Goal: Information Seeking & Learning: Find specific fact

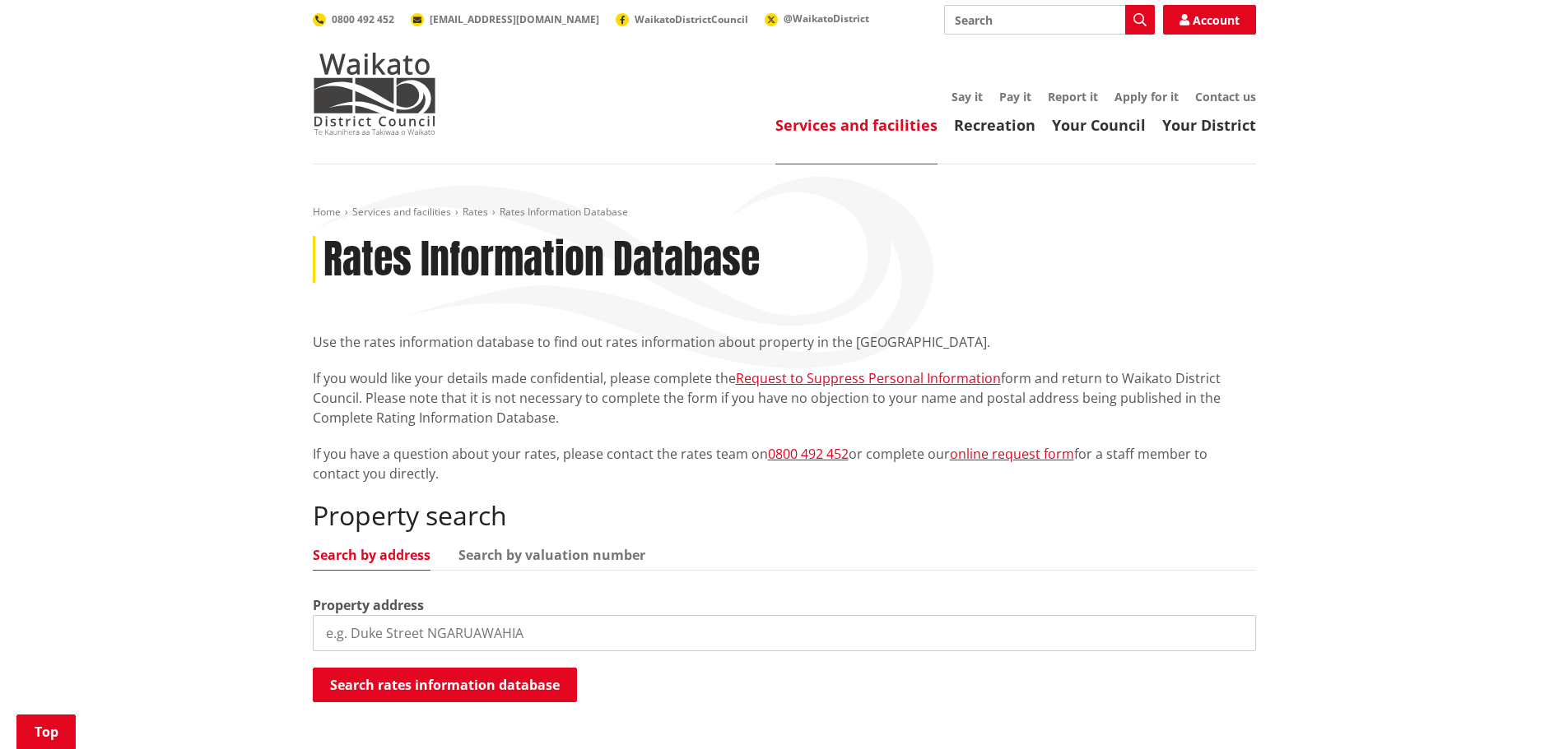
scroll to position [247, 0]
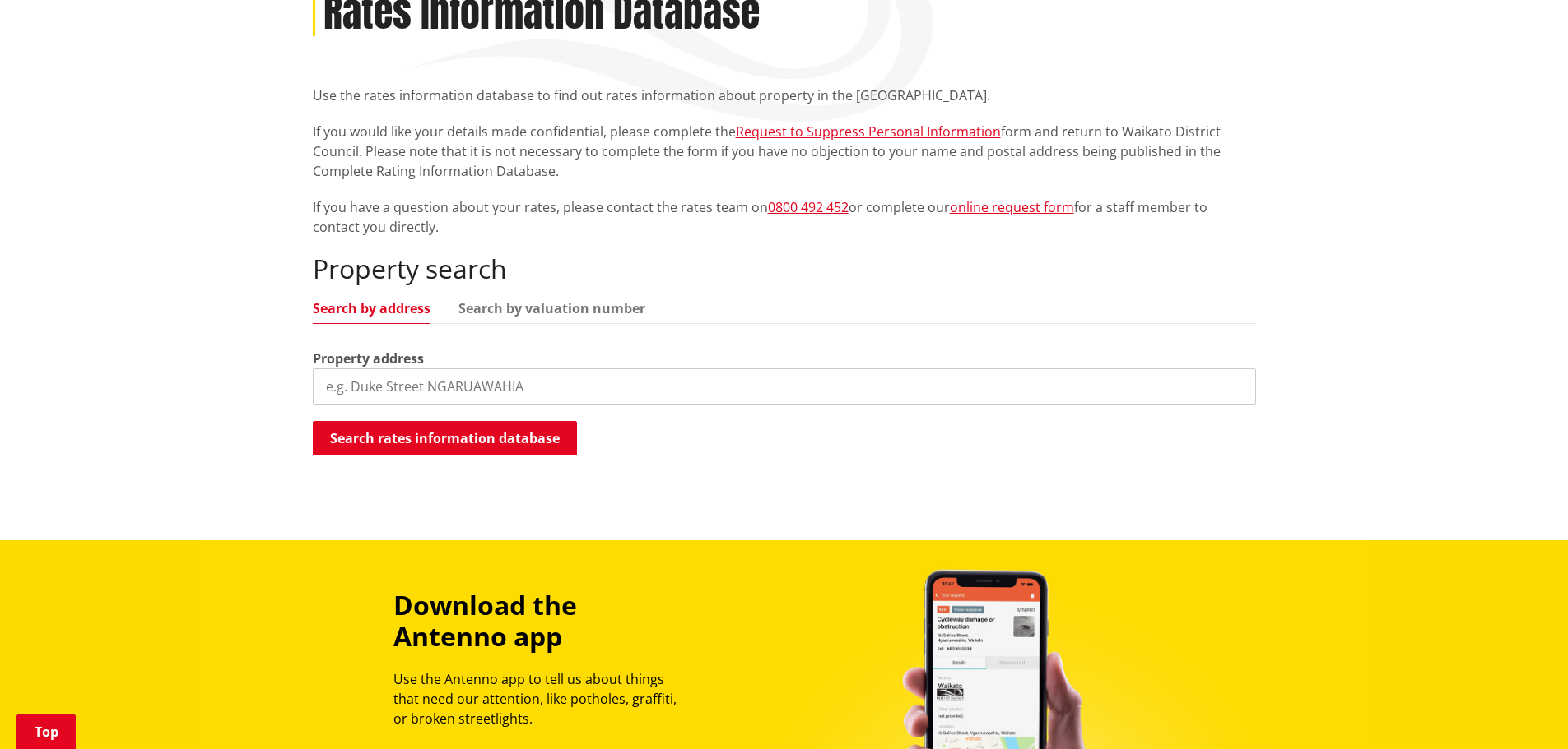
paste input "72 Ruebe Road, Buckland"
click at [483, 439] on button "Search rates information database" at bounding box center [444, 438] width 264 height 34
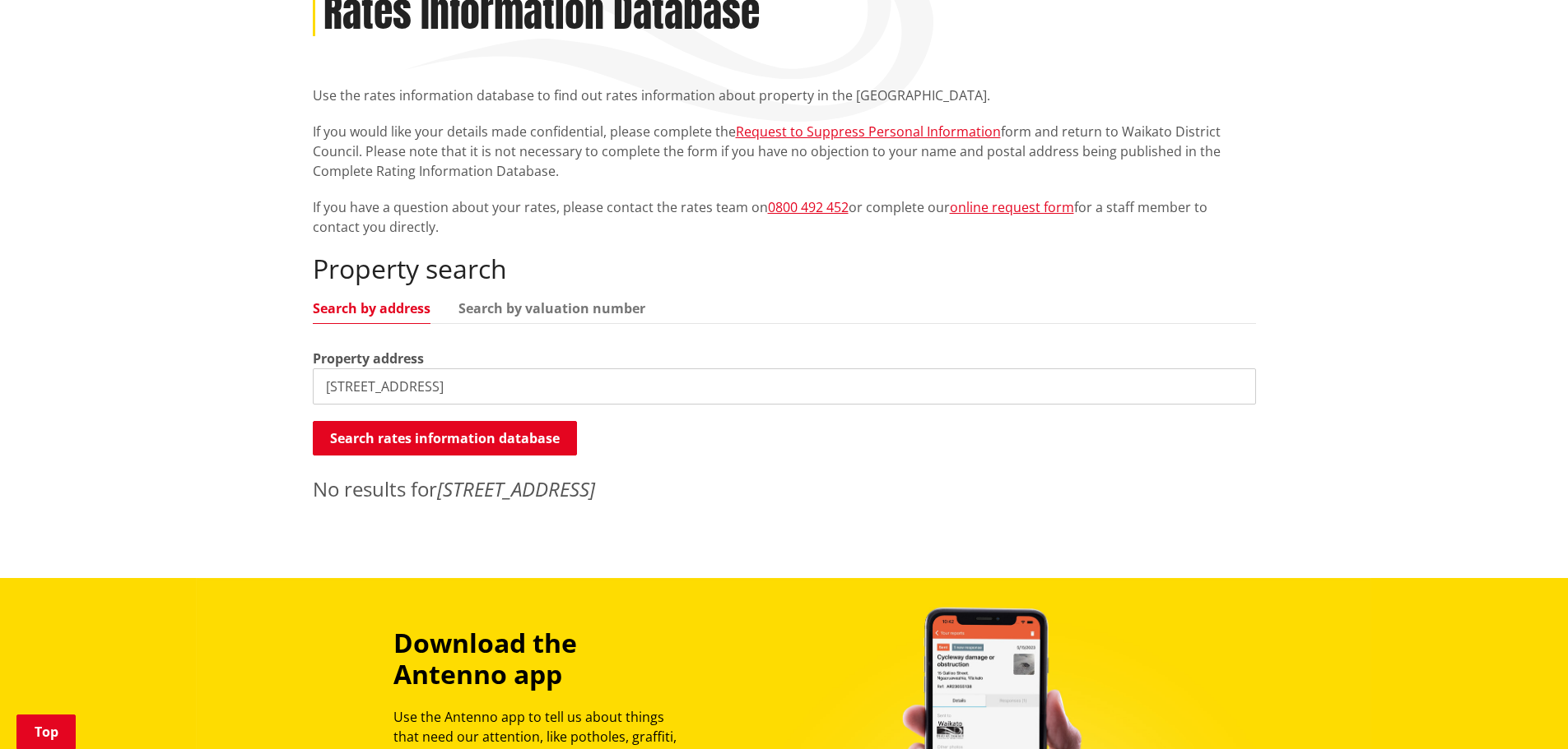
click at [490, 388] on input "72 Ruebe Road, Buckland" at bounding box center [784, 387] width 943 height 36
type input "72 Ruebe Road"
click at [509, 439] on button "Search rates information database" at bounding box center [444, 438] width 264 height 34
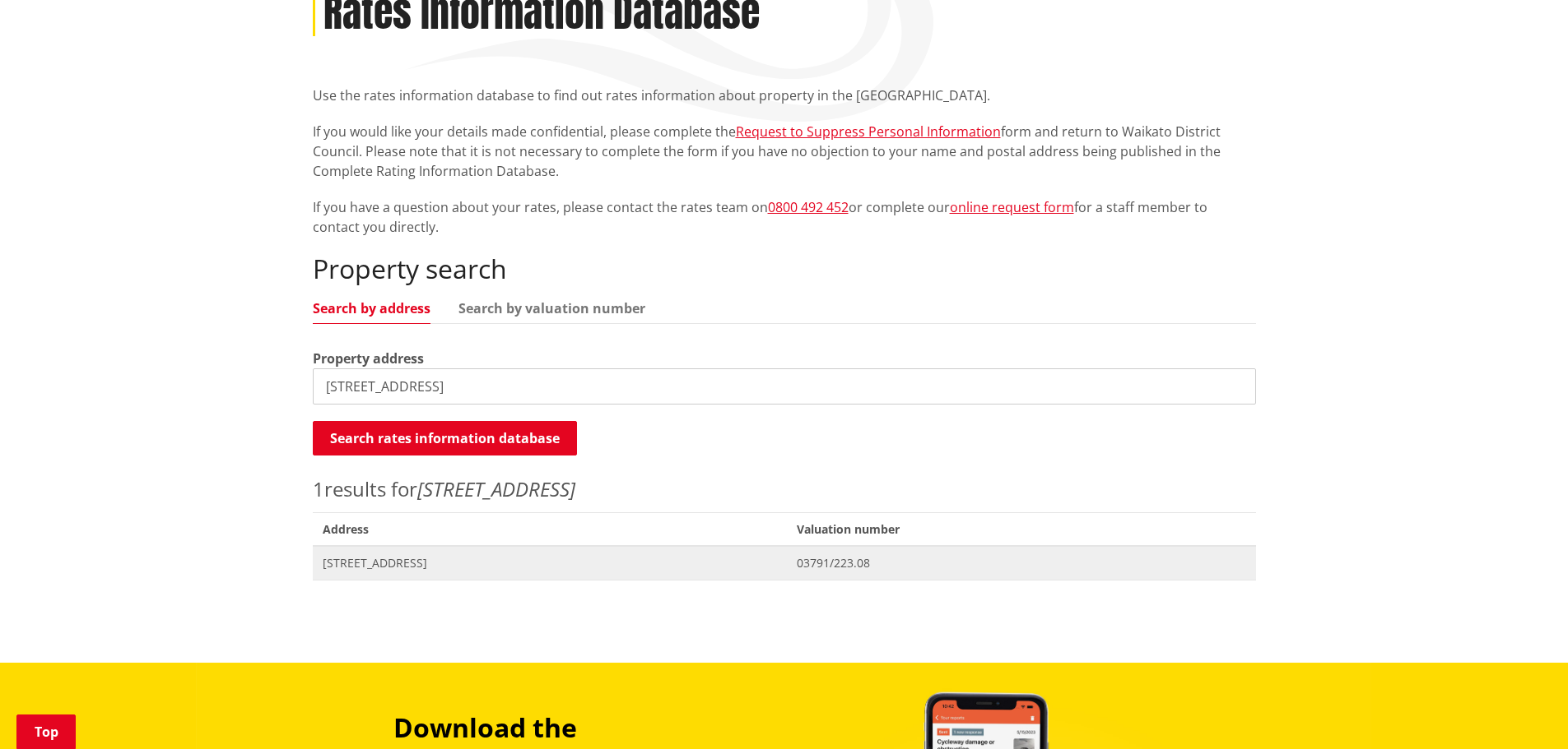
click at [413, 562] on span "[STREET_ADDRESS]" at bounding box center [549, 563] width 455 height 16
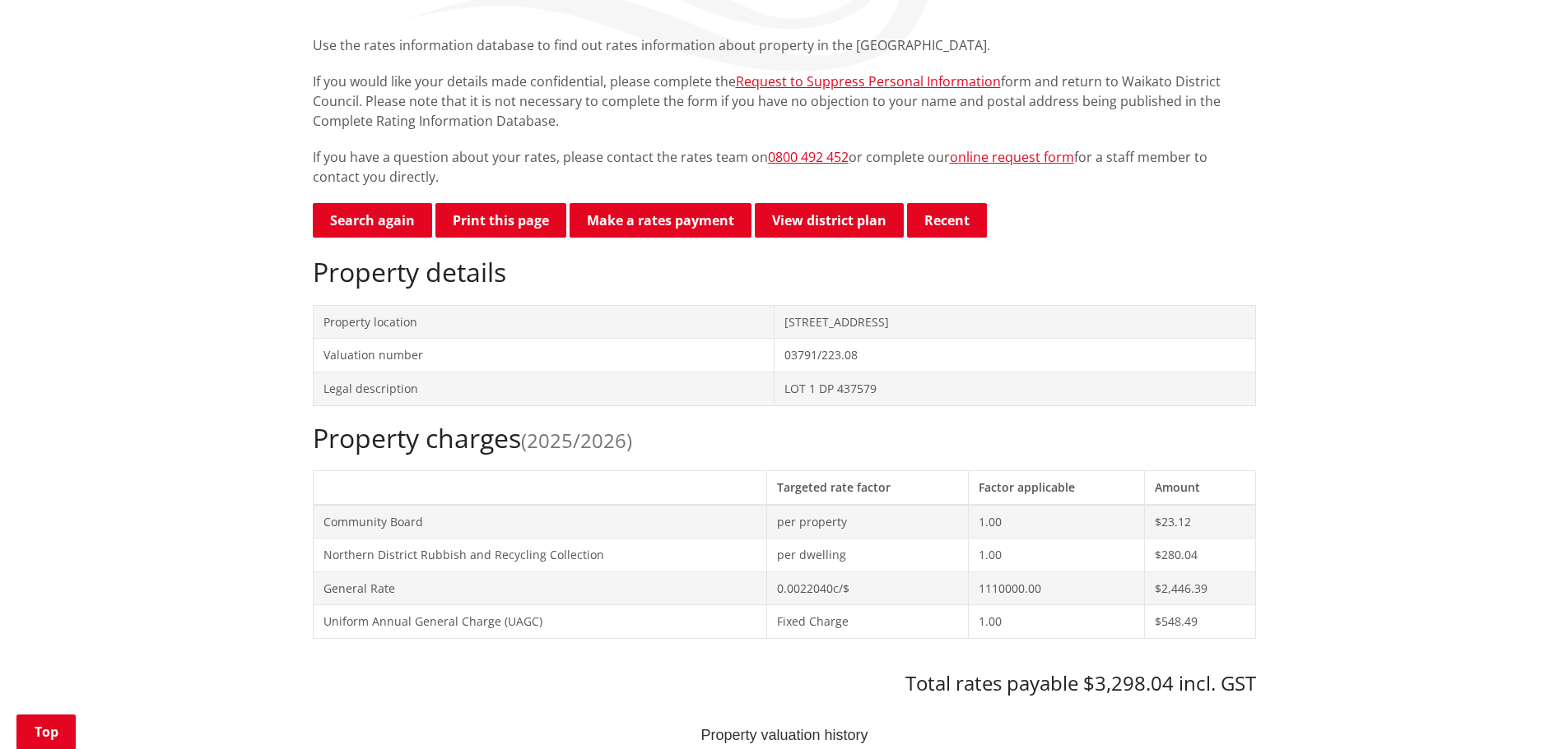
scroll to position [329, 0]
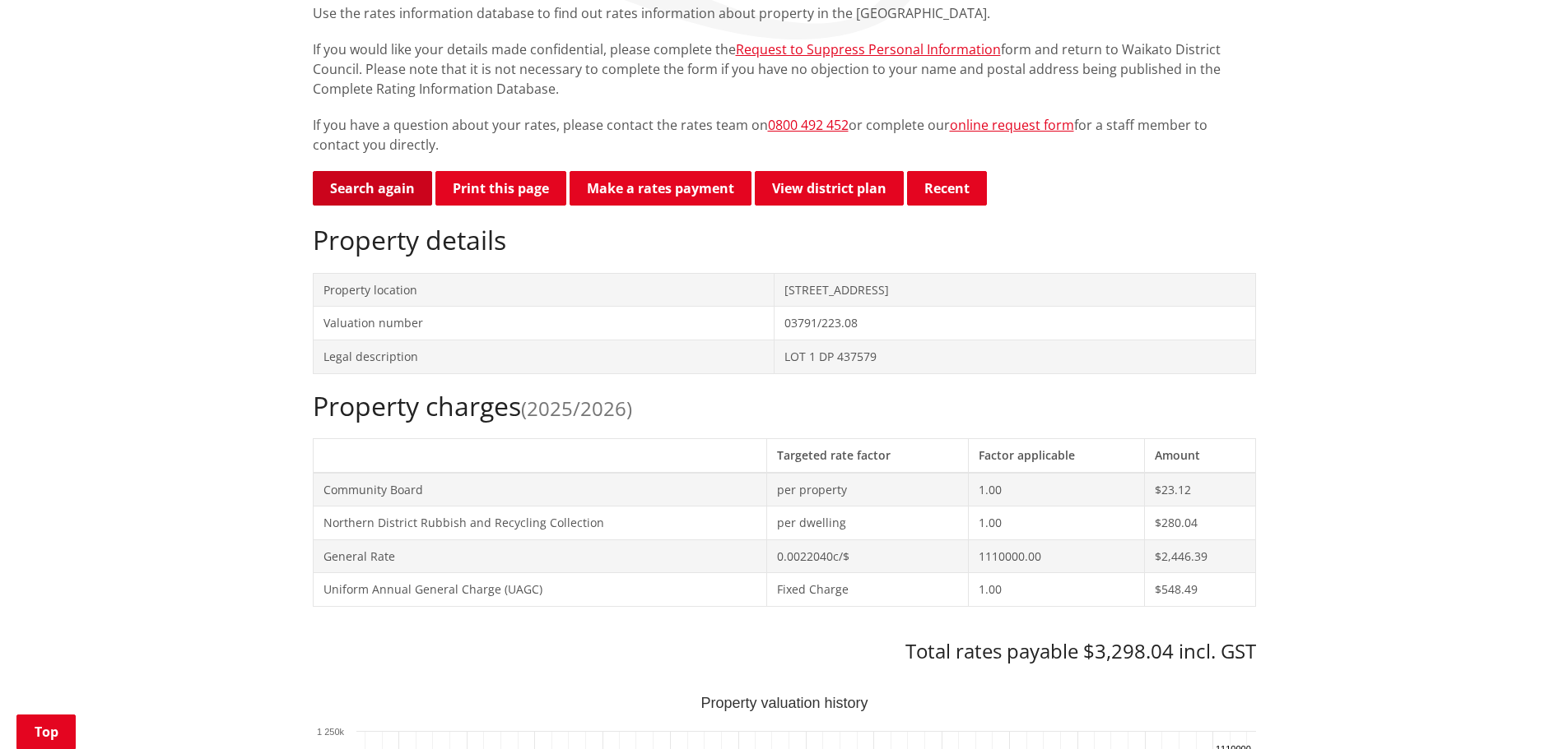
click at [366, 188] on link "Search again" at bounding box center [372, 189] width 119 height 34
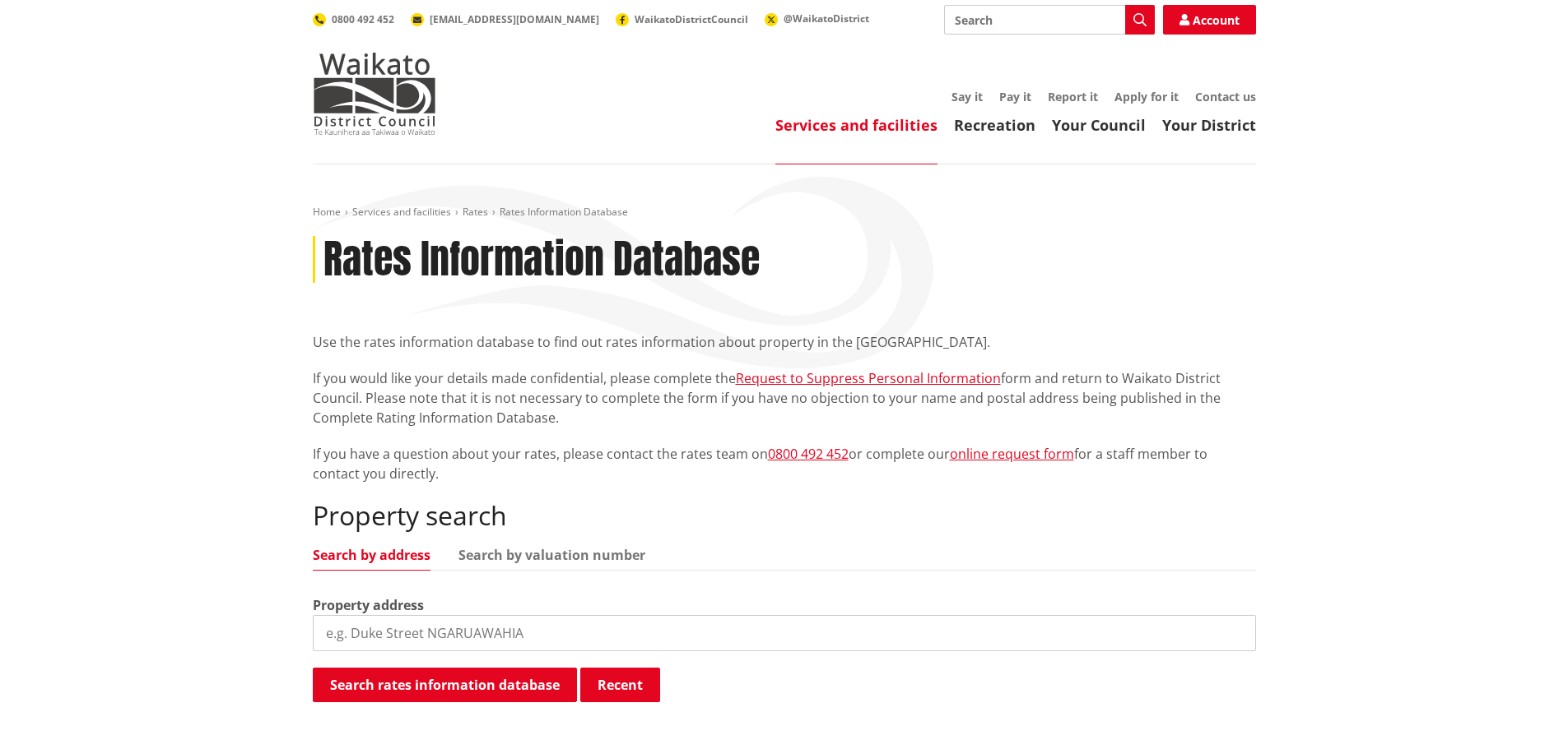
paste input "15 Kaipo Heights Drive"
type input "15 Kaipo Heights Drive"
click at [478, 689] on button "Search rates information database" at bounding box center [444, 685] width 264 height 34
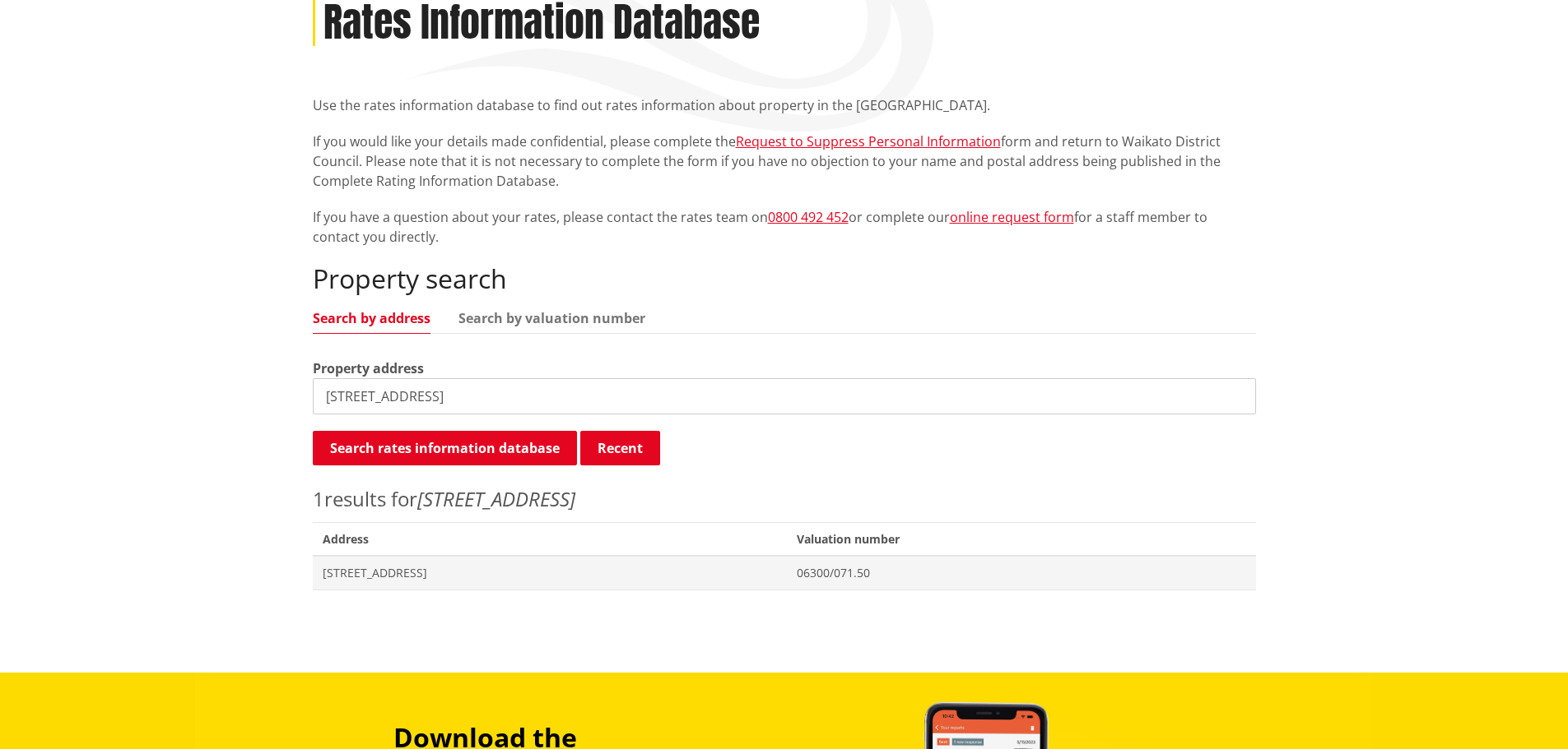
scroll to position [247, 0]
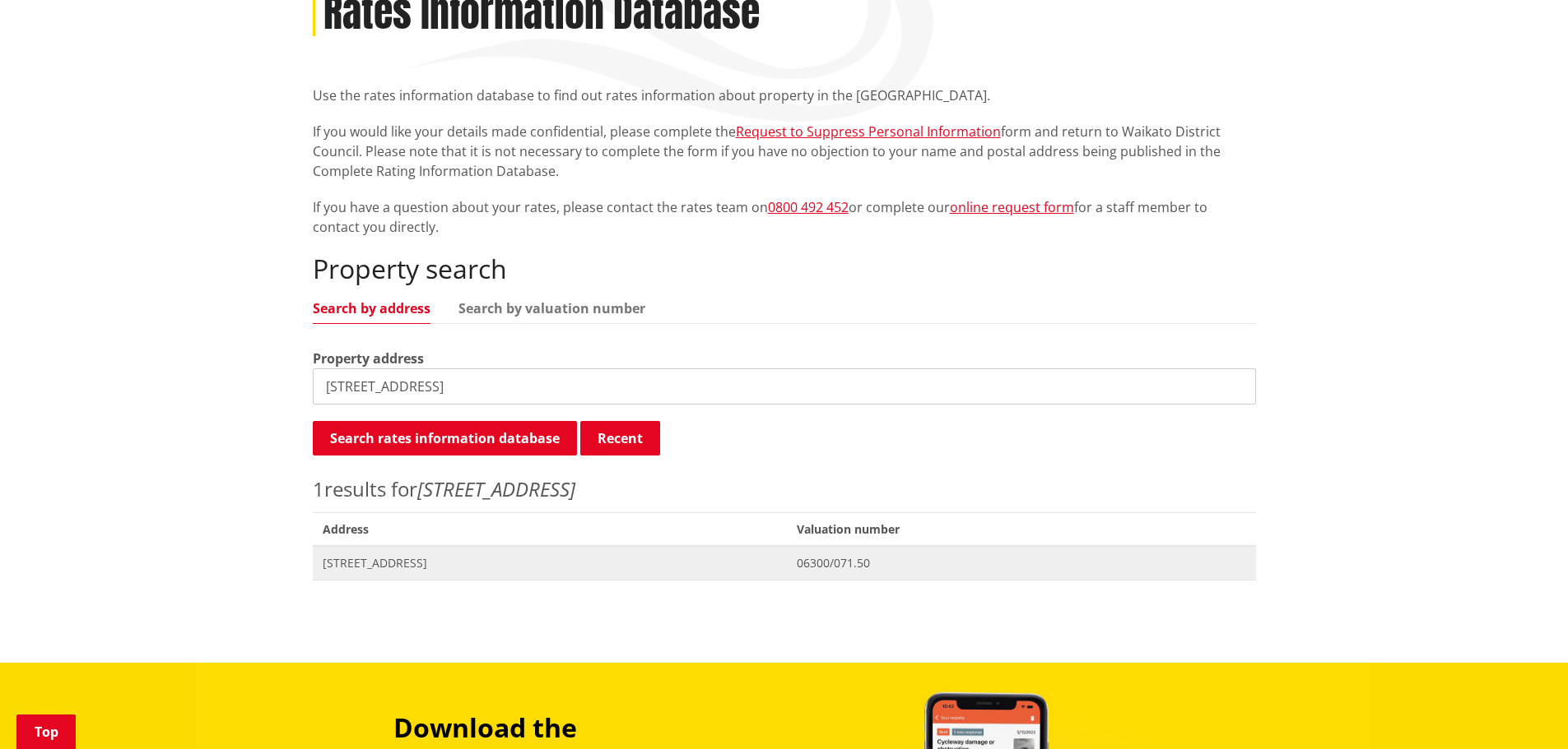
click at [455, 563] on span "[STREET_ADDRESS]" at bounding box center [549, 563] width 455 height 16
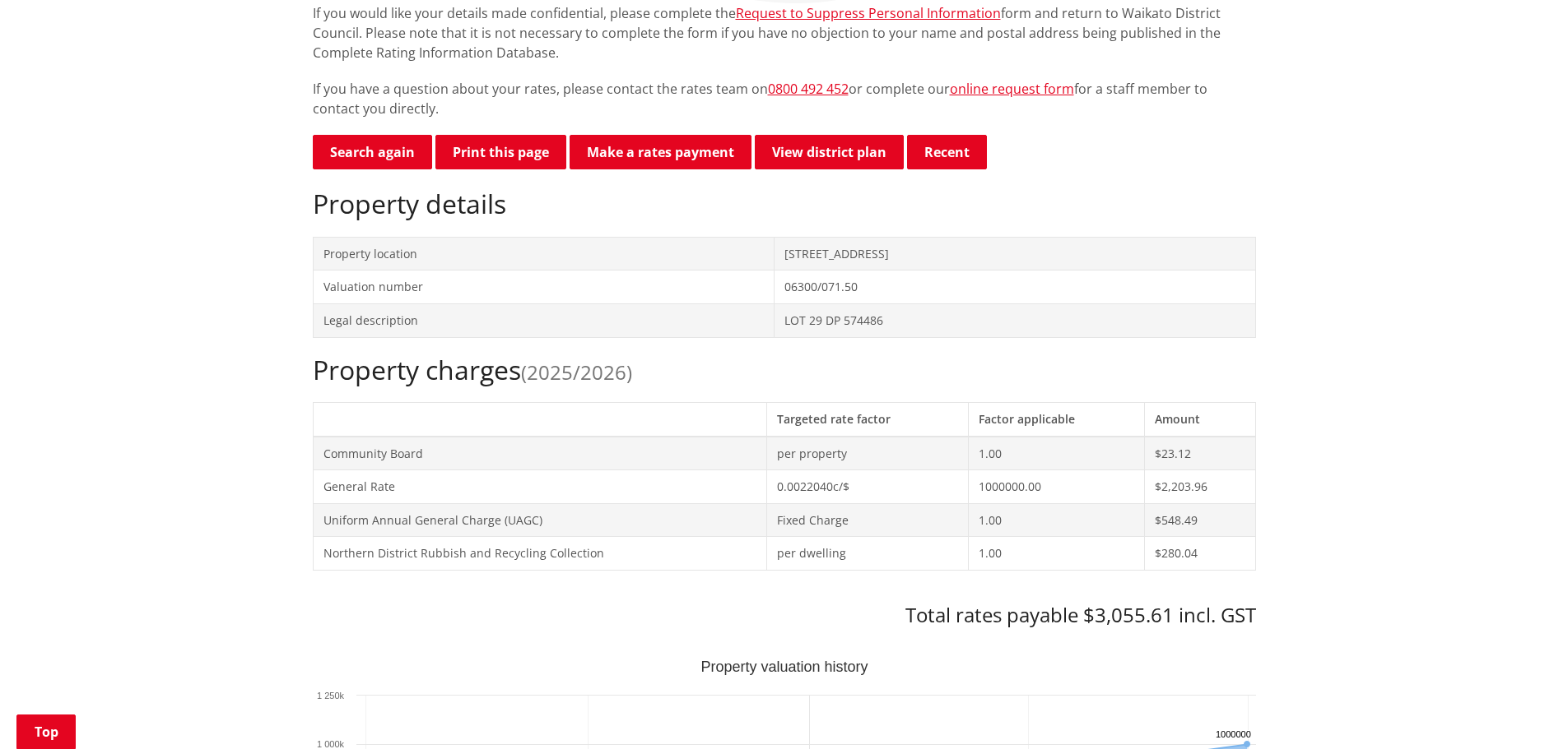
scroll to position [412, 0]
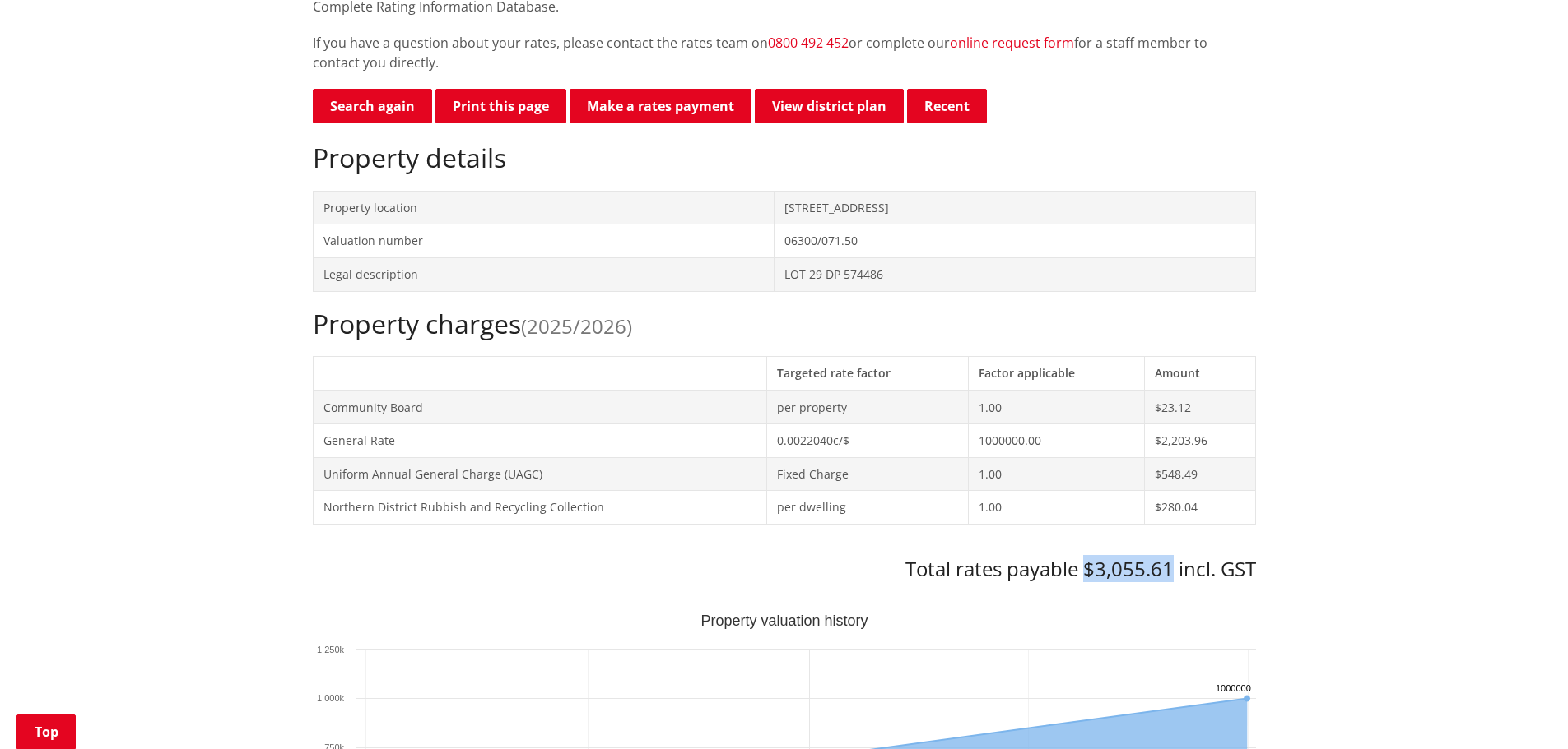
drag, startPoint x: 1171, startPoint y: 569, endPoint x: 1085, endPoint y: 569, distance: 86.0
click at [1085, 569] on h3 "Total rates payable $3,055.61 incl. GST" at bounding box center [784, 569] width 943 height 24
copy h3 "$3,055.61"
